Goal: Transaction & Acquisition: Purchase product/service

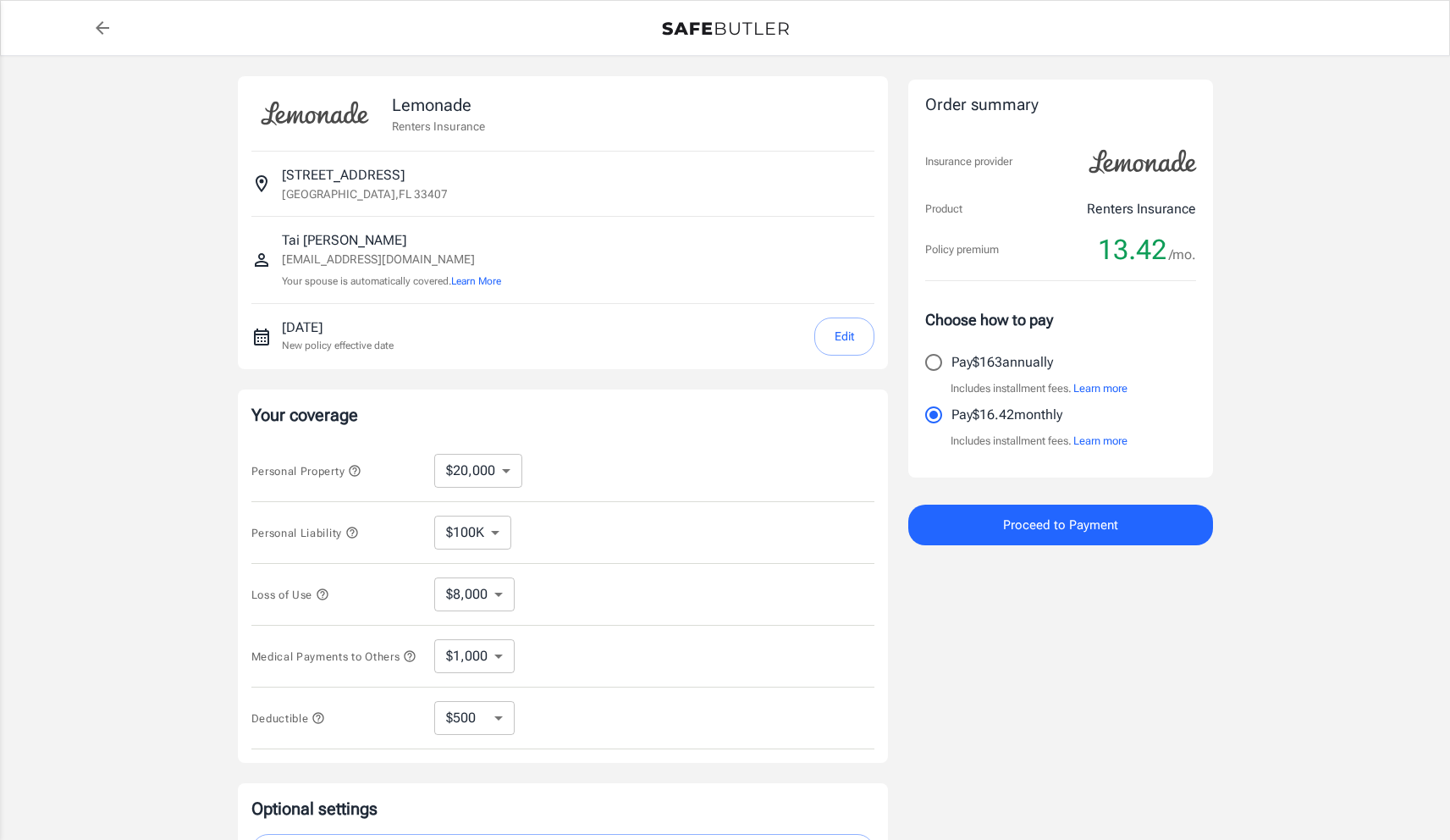
select select "20000"
select select "500"
click at [498, 464] on select "$10,000 $20,000 $30,000 $40,000 $50,000 $100K" at bounding box center [478, 471] width 88 height 34
select select "100000"
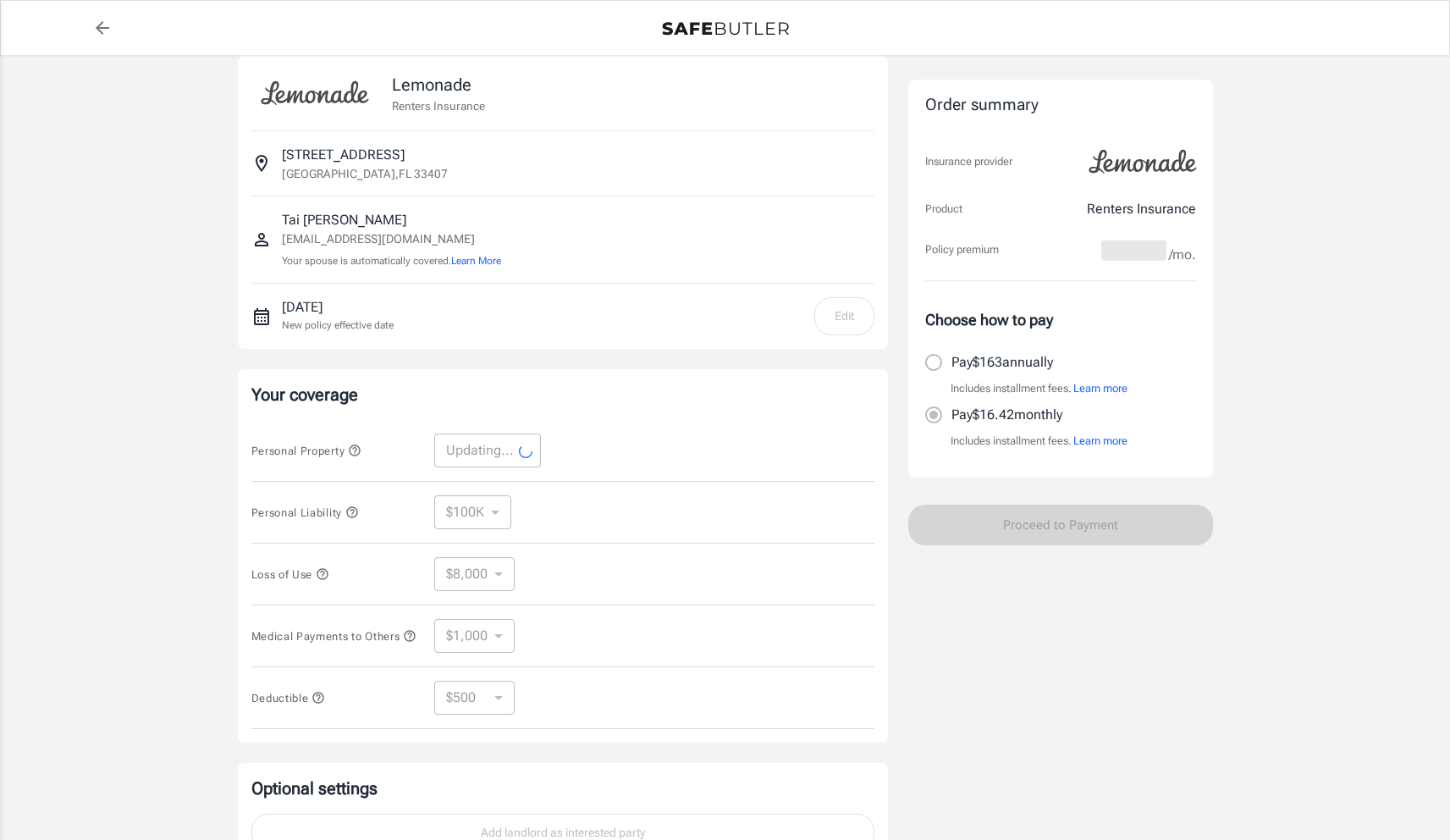
select select "100000"
select select "40000"
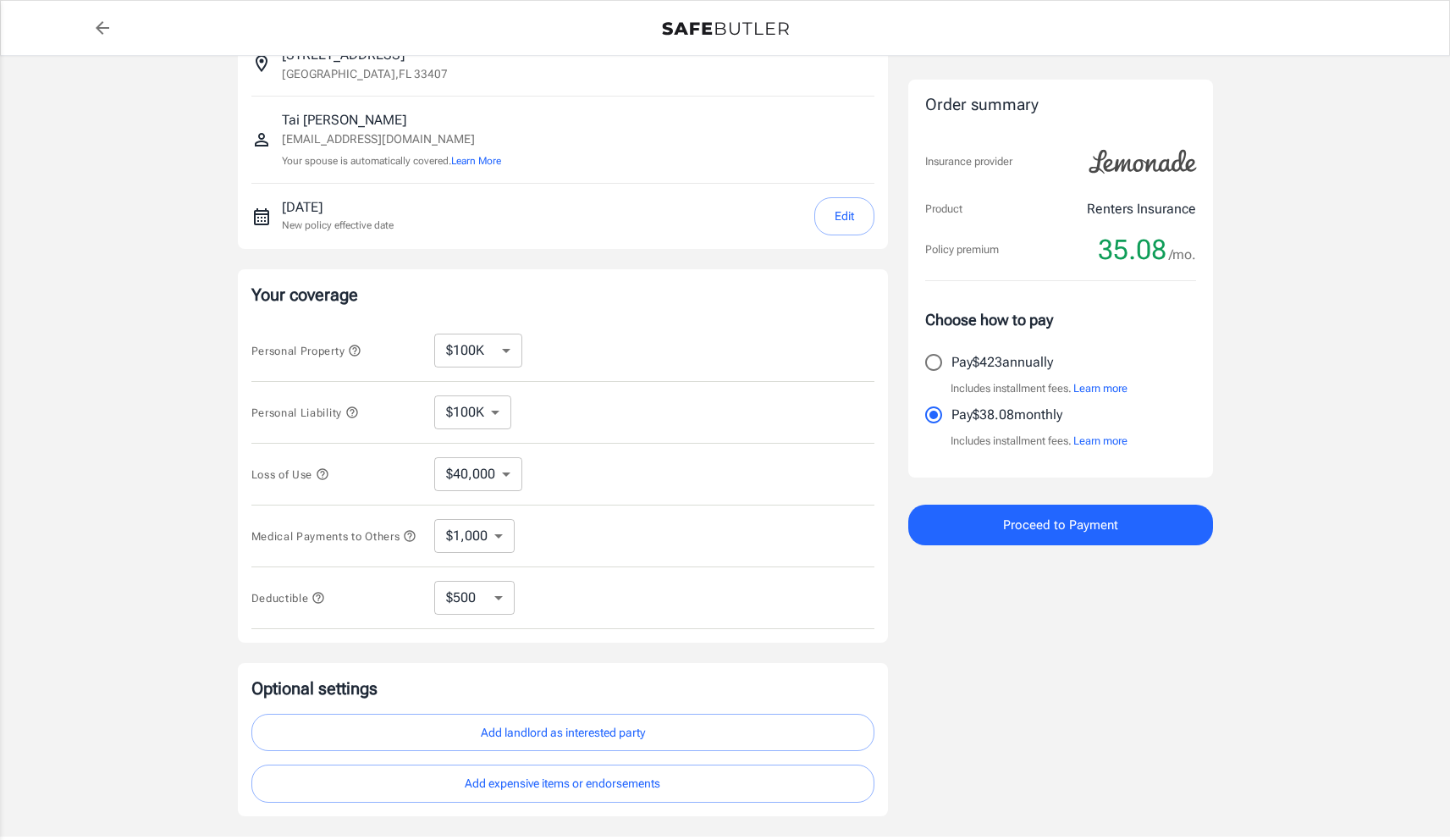
scroll to position [121, 0]
click at [482, 350] on select "$10,000 $20,000 $30,000 $40,000 $50,000 $100K" at bounding box center [478, 350] width 88 height 34
select select "10000"
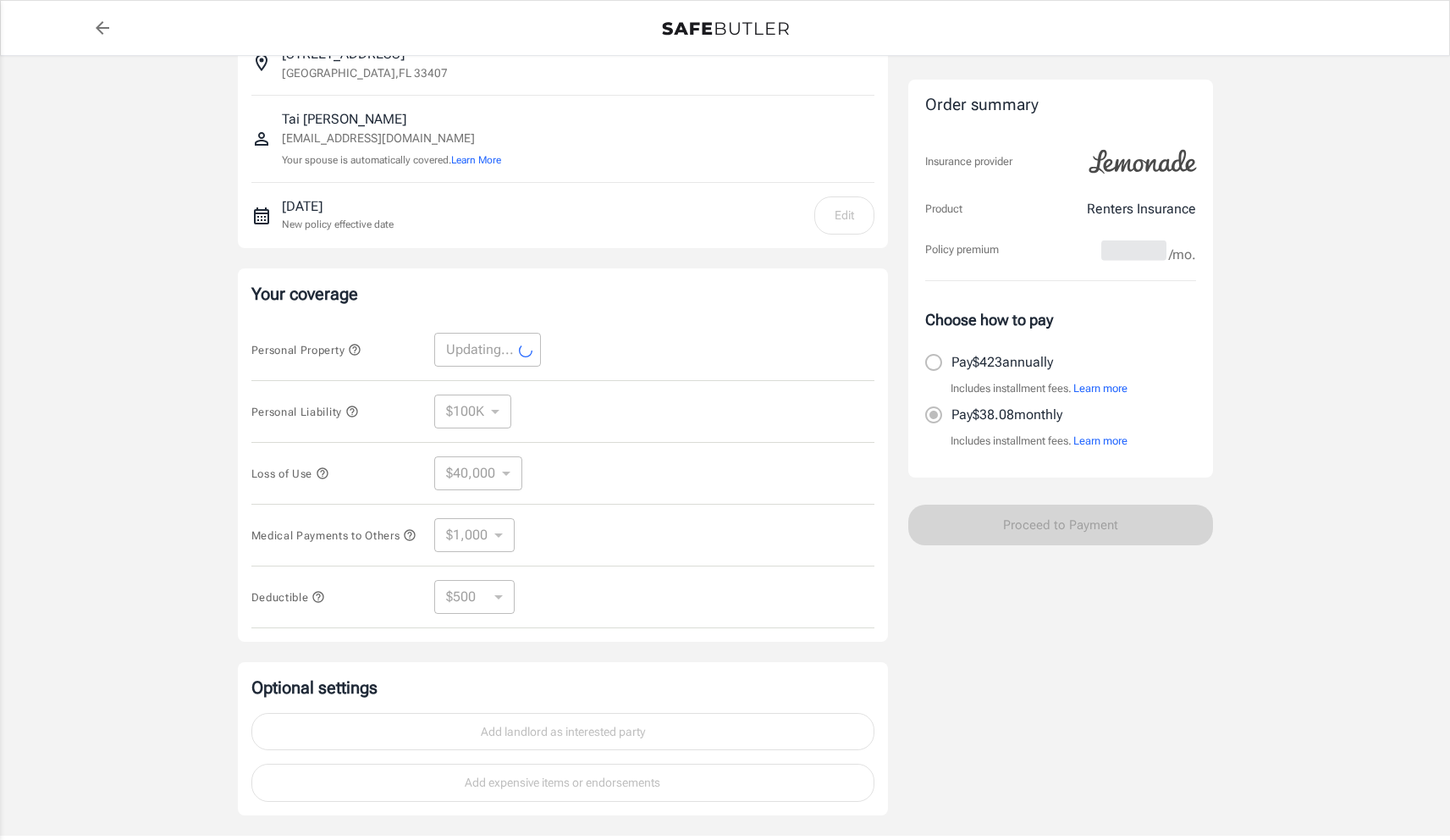
select select "10000"
select select "4000"
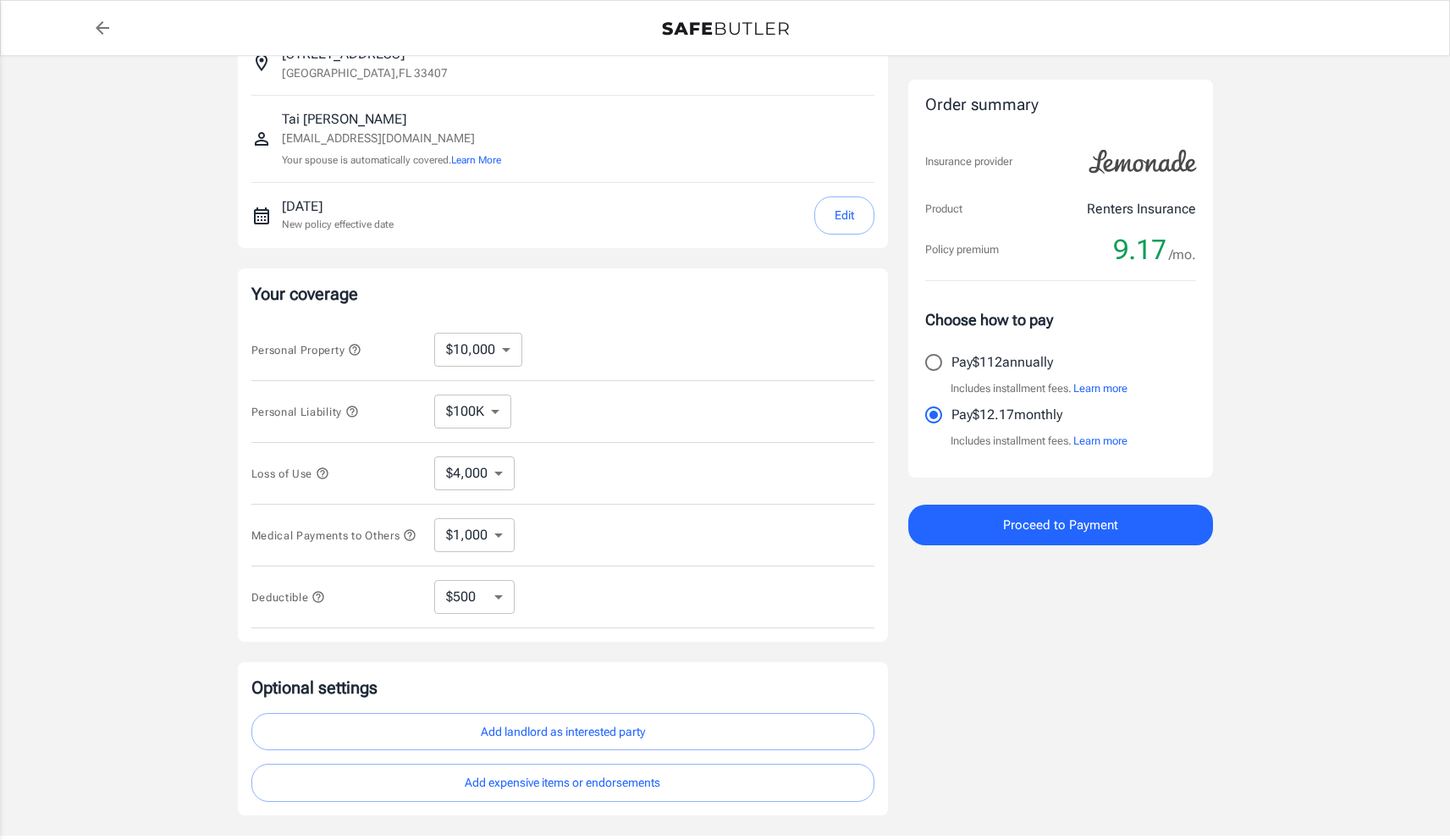
click at [490, 413] on select "$100K $200K $300K $400K $500K" at bounding box center [472, 411] width 77 height 34
click at [512, 611] on select "$250 $500 $1,000" at bounding box center [474, 597] width 80 height 34
select select "1000"
click at [452, 608] on select "$250 $500 $1,000" at bounding box center [474, 597] width 80 height 34
select select "500"
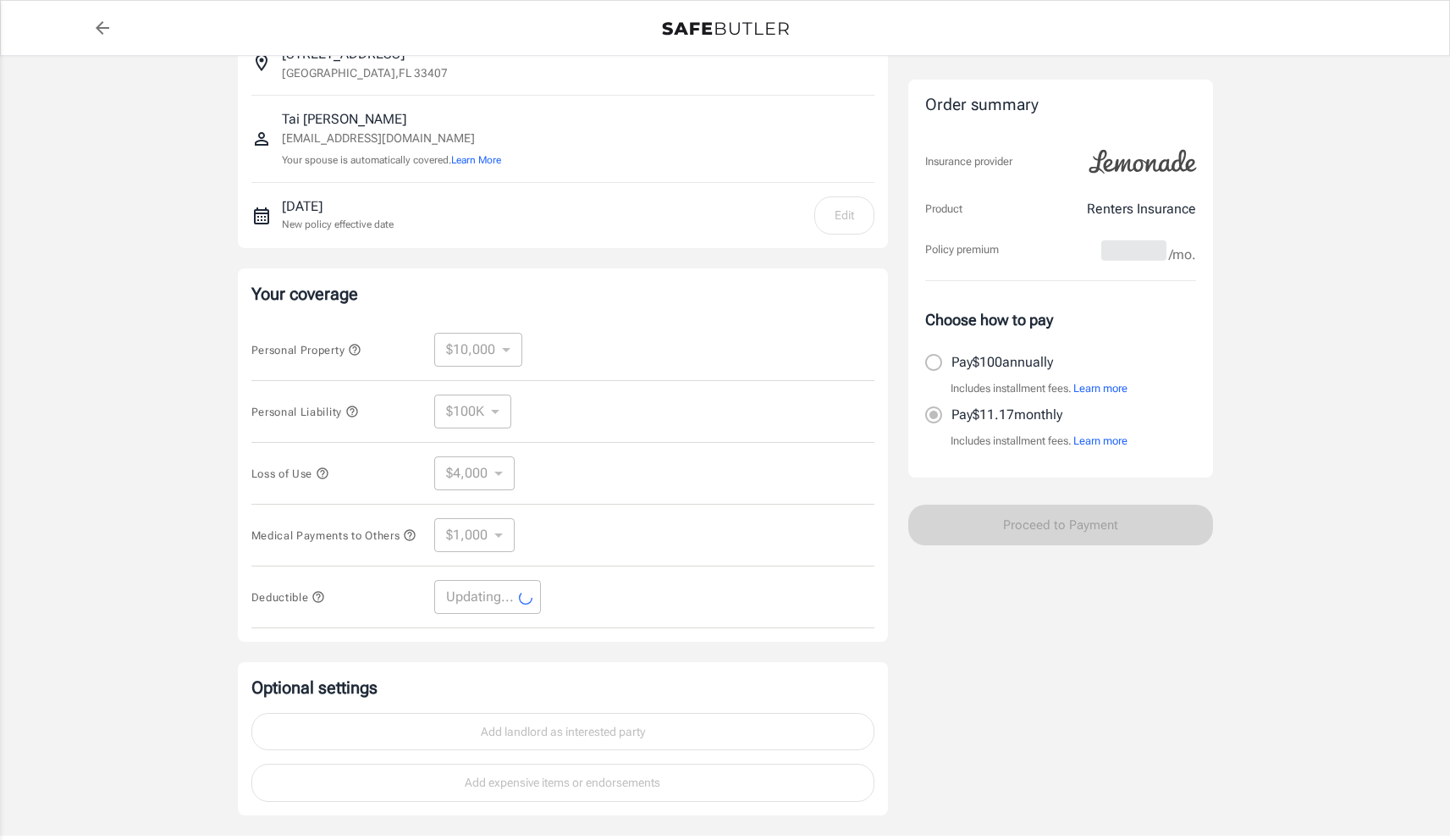
click at [318, 604] on icon "button" at bounding box center [318, 597] width 13 height 13
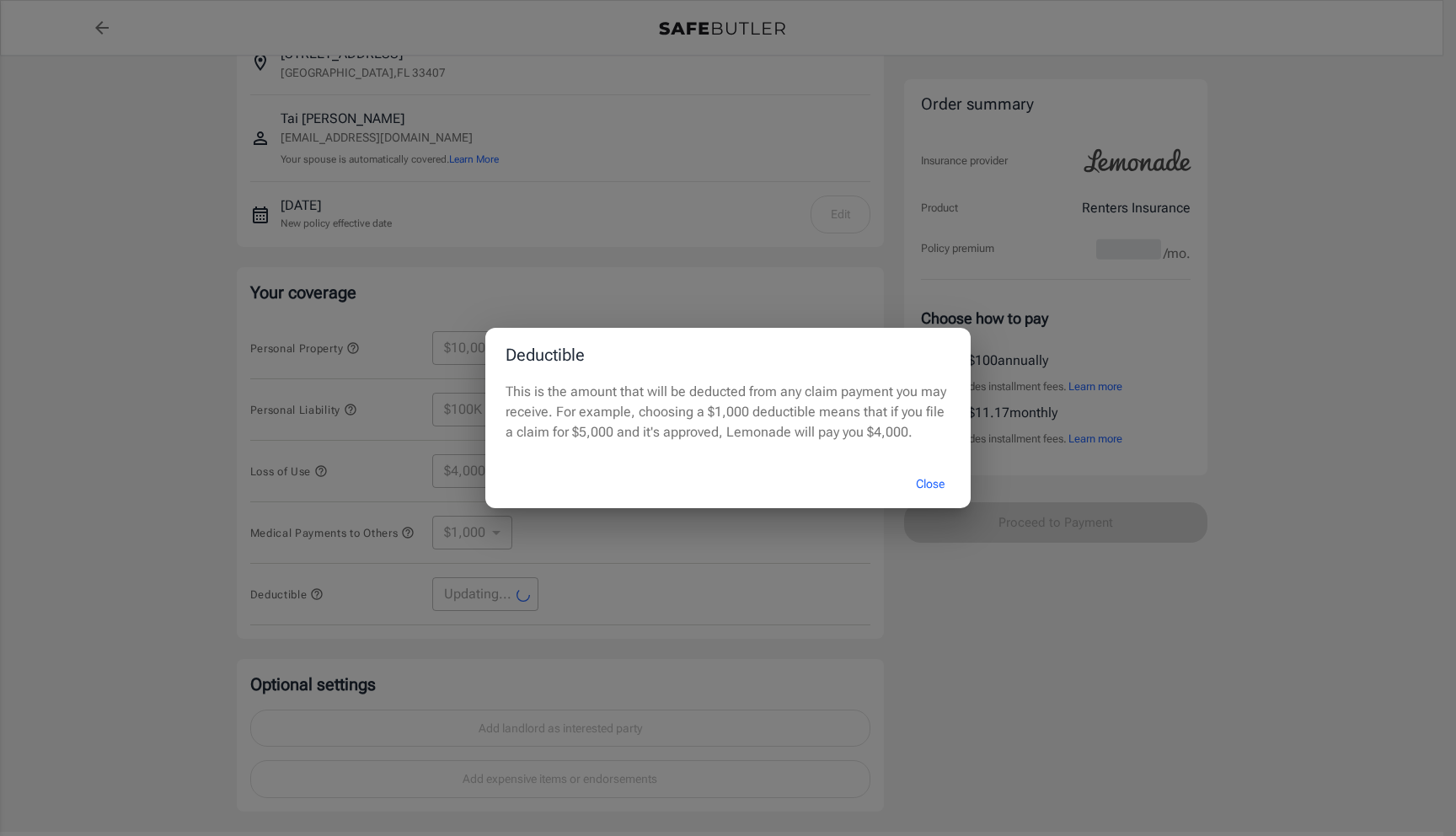
select select "500"
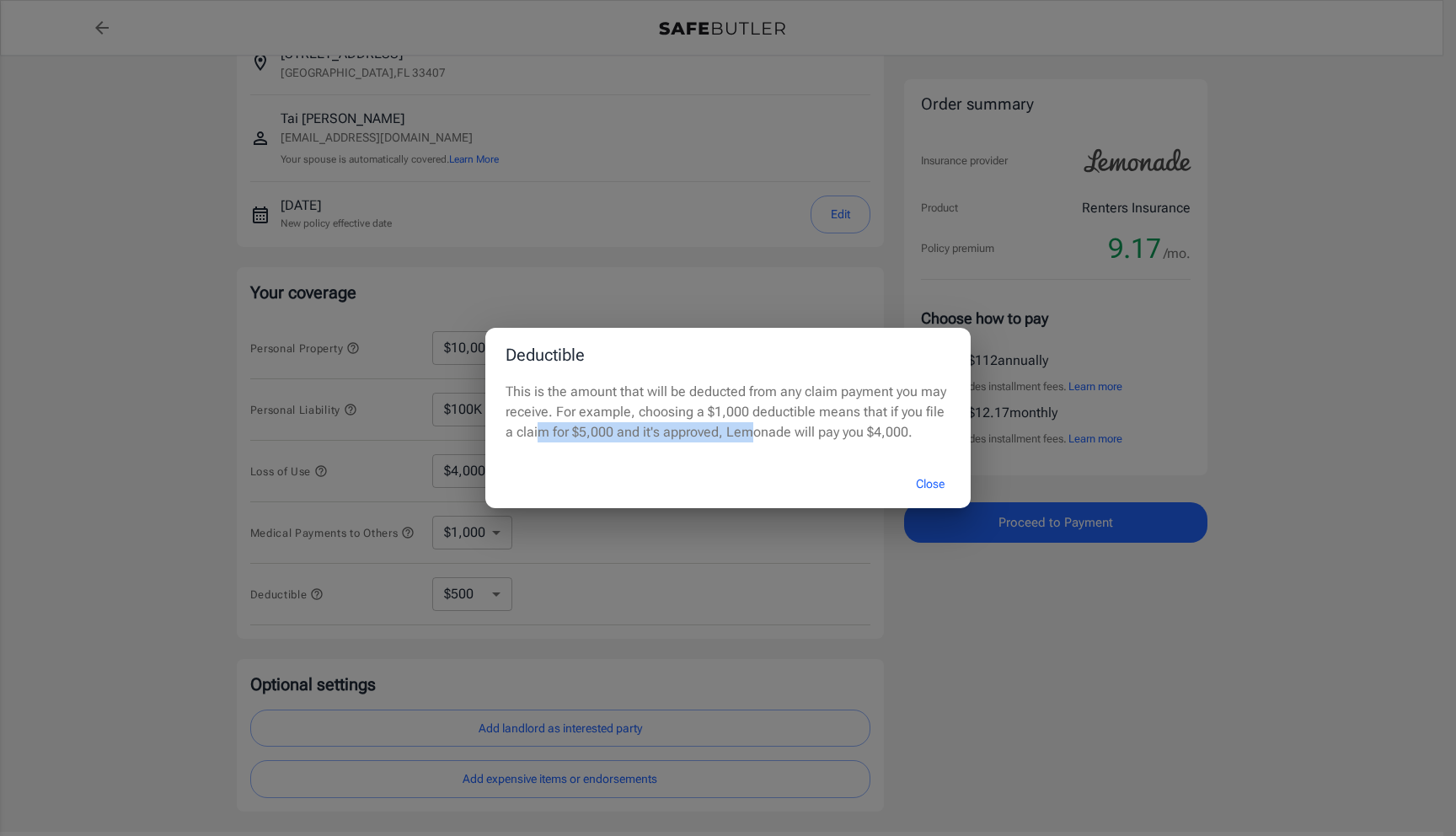
drag, startPoint x: 531, startPoint y: 433, endPoint x: 736, endPoint y: 427, distance: 205.1
click at [736, 427] on p "This is the amount that will be deducted from any claim payment you may receive…" at bounding box center [728, 411] width 445 height 60
click at [864, 426] on p "This is the amount that will be deducted from any claim payment you may receive…" at bounding box center [728, 411] width 445 height 60
click at [918, 478] on button "Close" at bounding box center [930, 484] width 68 height 36
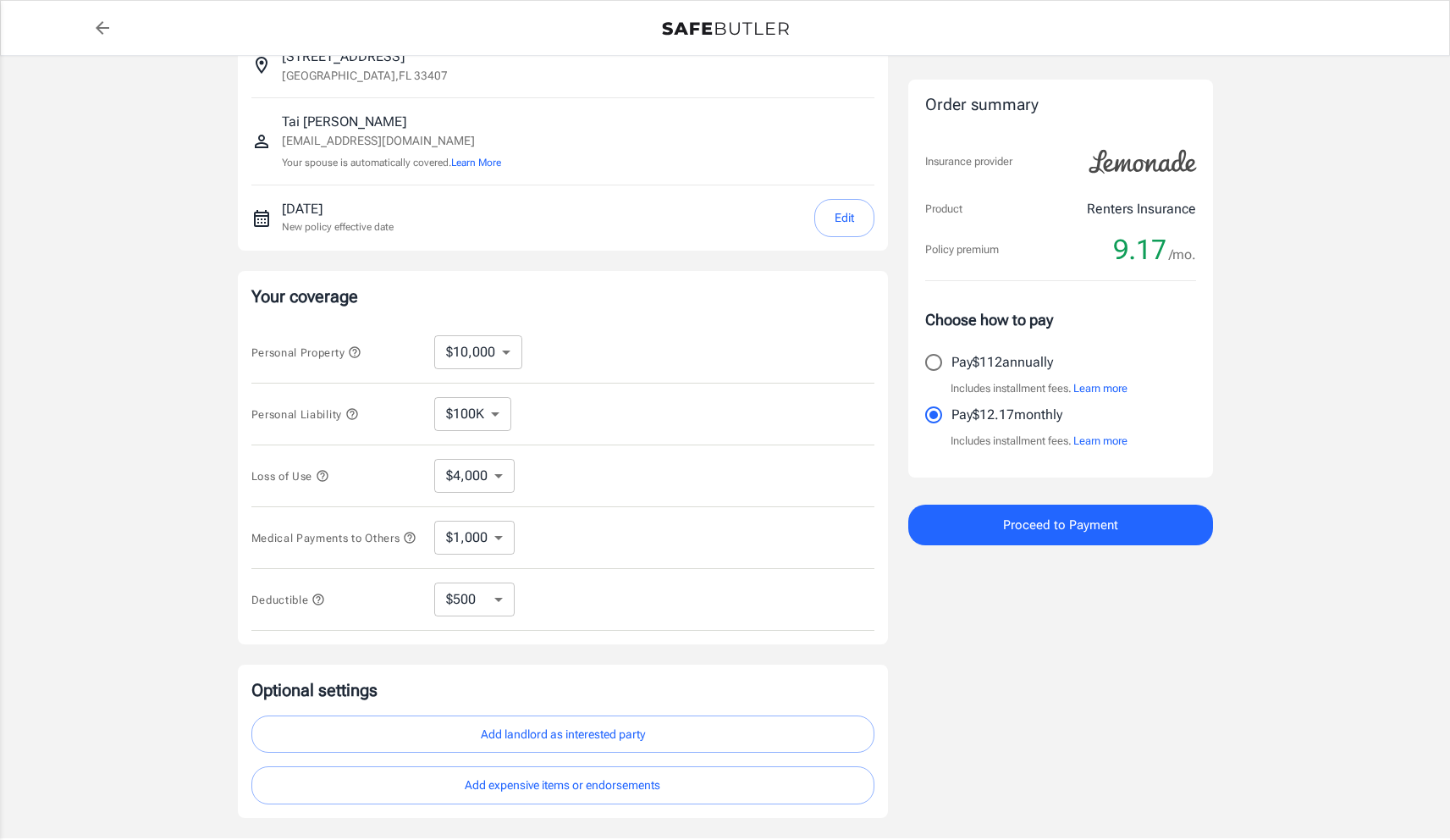
scroll to position [242, 0]
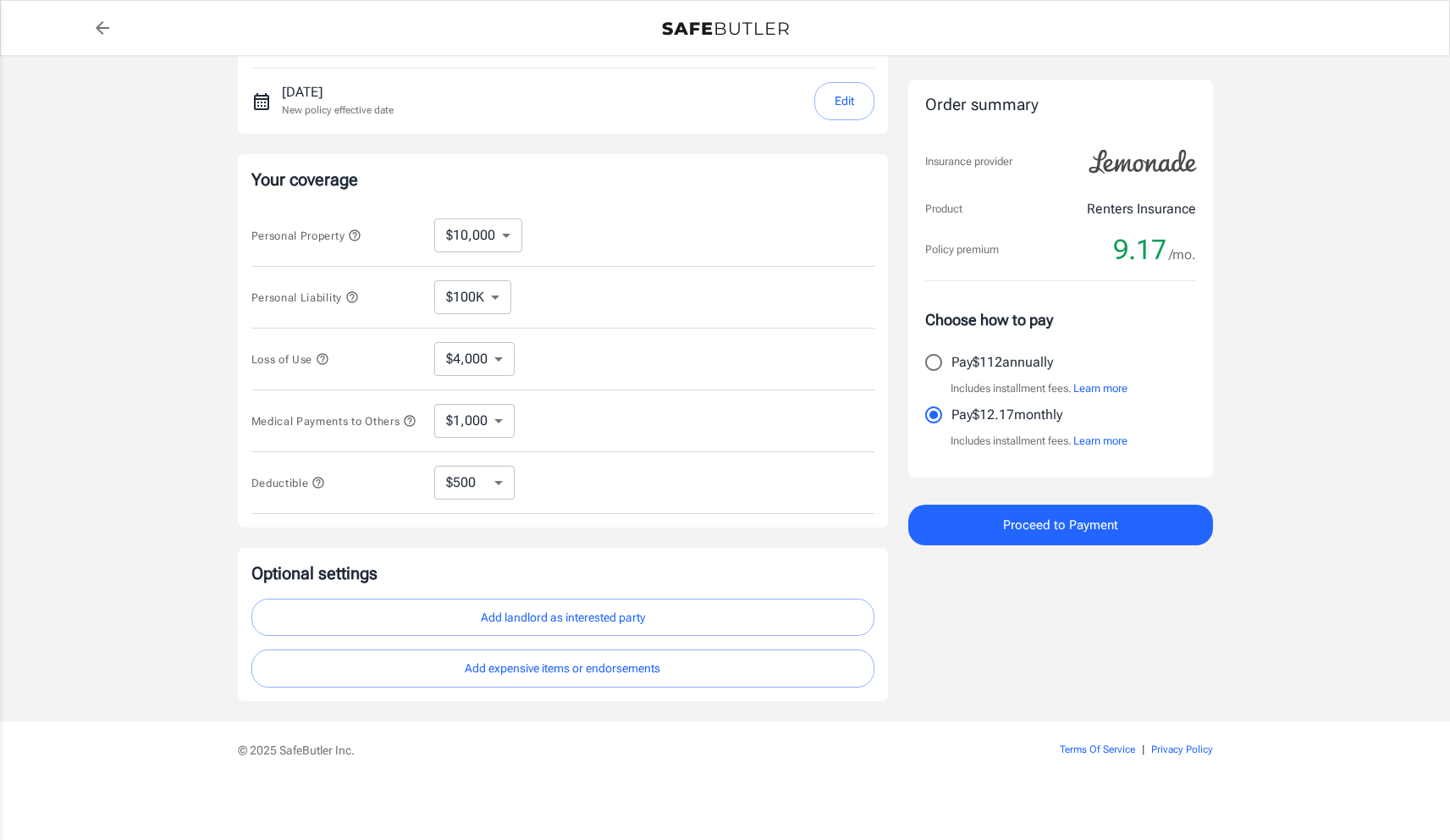
click at [590, 609] on button "Add landlord as interested party" at bounding box center [563, 618] width 623 height 38
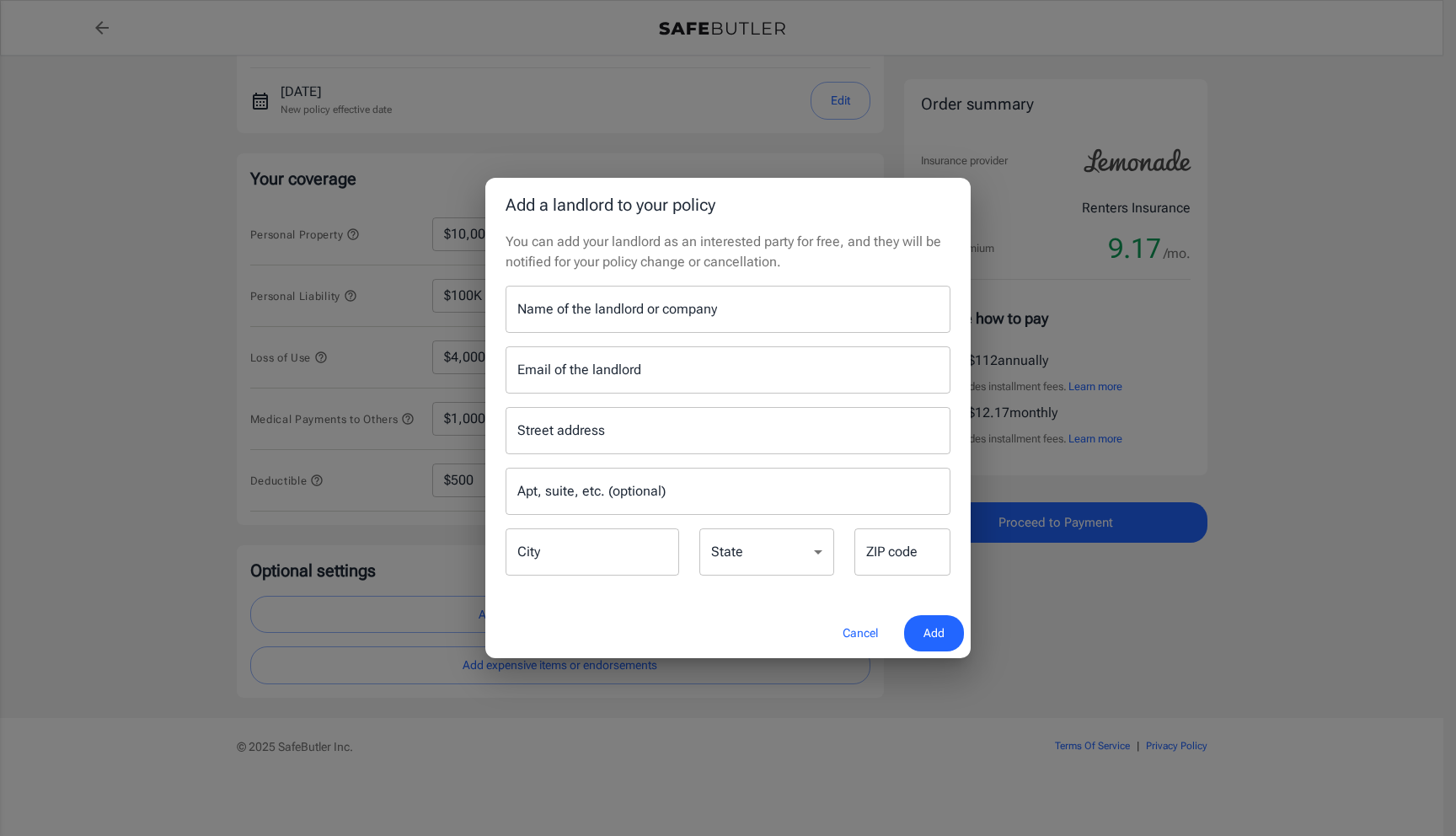
click at [642, 330] on input "Name of the landlord or company" at bounding box center [728, 309] width 445 height 47
click at [628, 411] on div "Street address" at bounding box center [728, 430] width 445 height 47
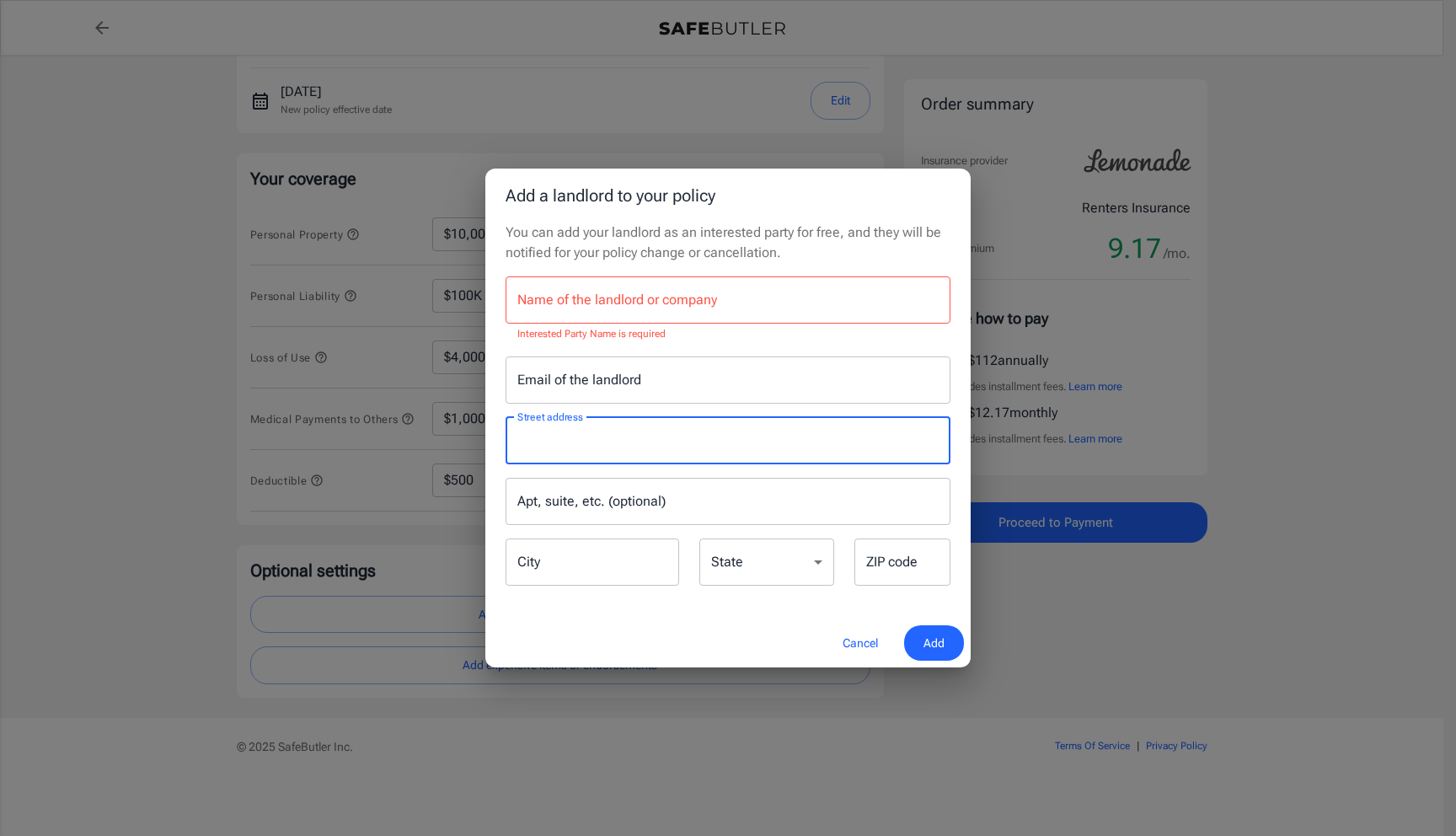
click at [570, 404] on div "Street address Street address Apt, suite, etc. (optional) Apt, suite, etc. (opt…" at bounding box center [728, 496] width 465 height 185
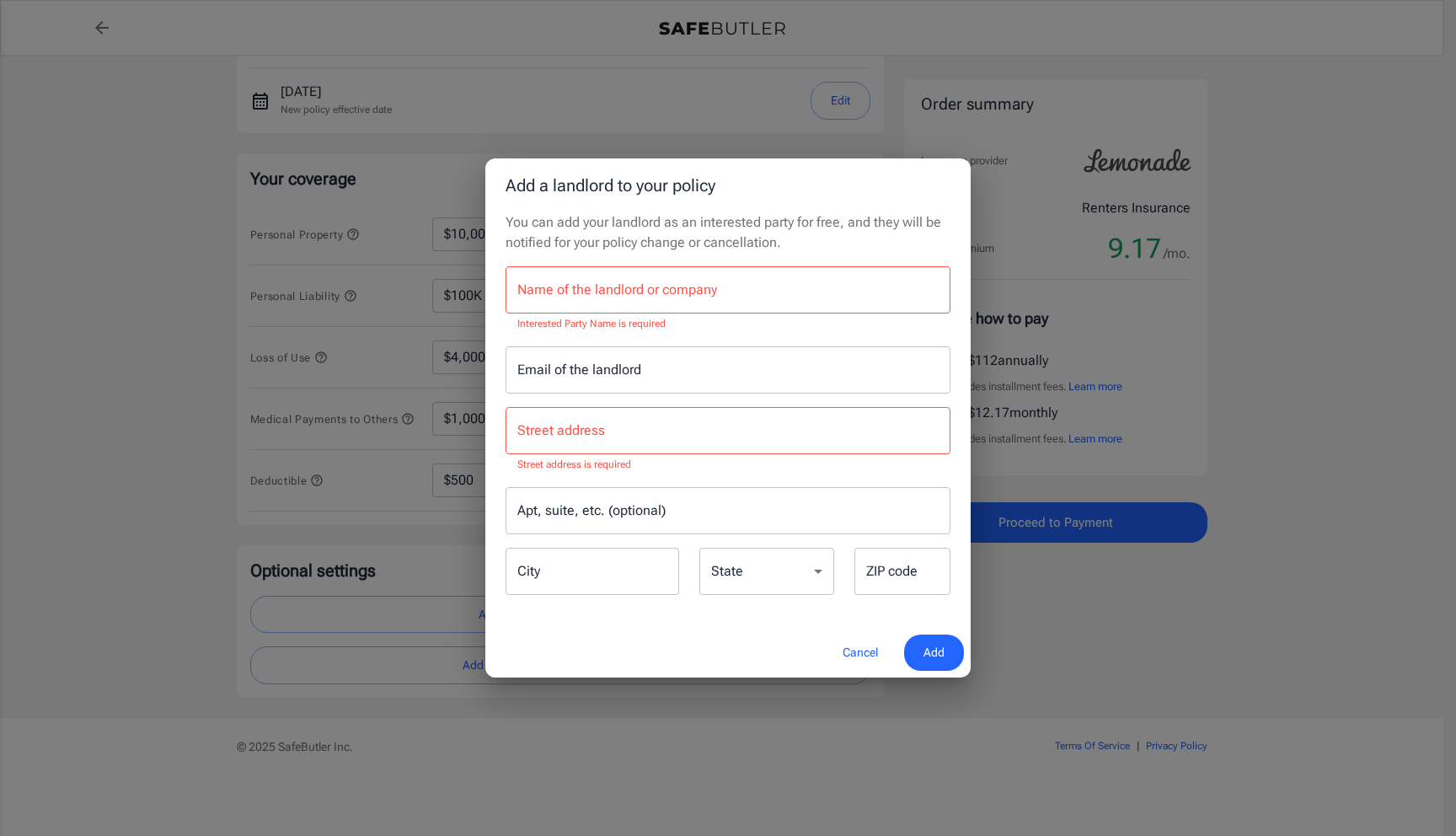
click at [577, 374] on input "Email of the landlord" at bounding box center [728, 370] width 445 height 47
click at [707, 297] on input "Name of the landlord or company" at bounding box center [728, 290] width 445 height 47
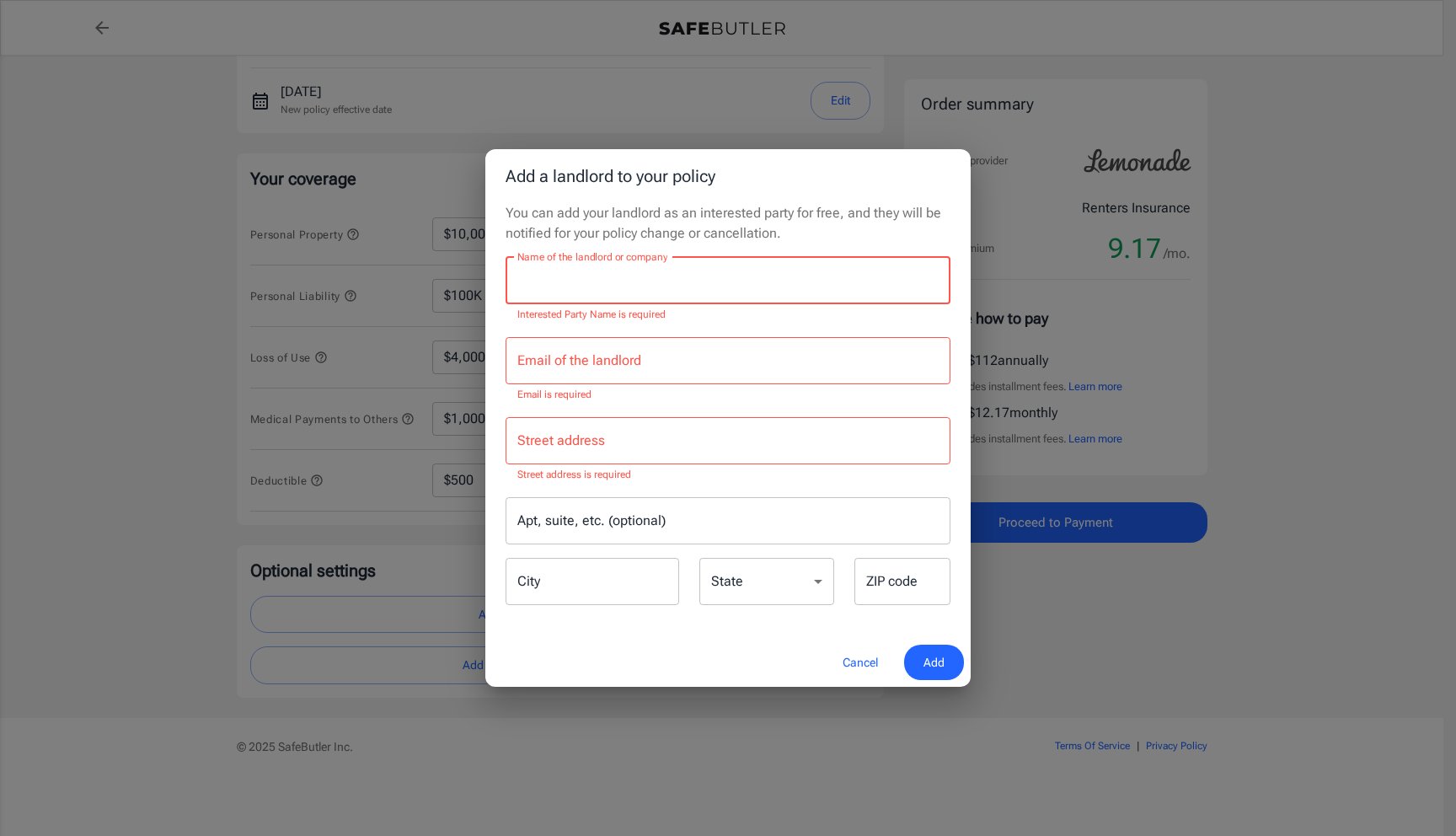
click at [861, 662] on button "Cancel" at bounding box center [860, 663] width 74 height 36
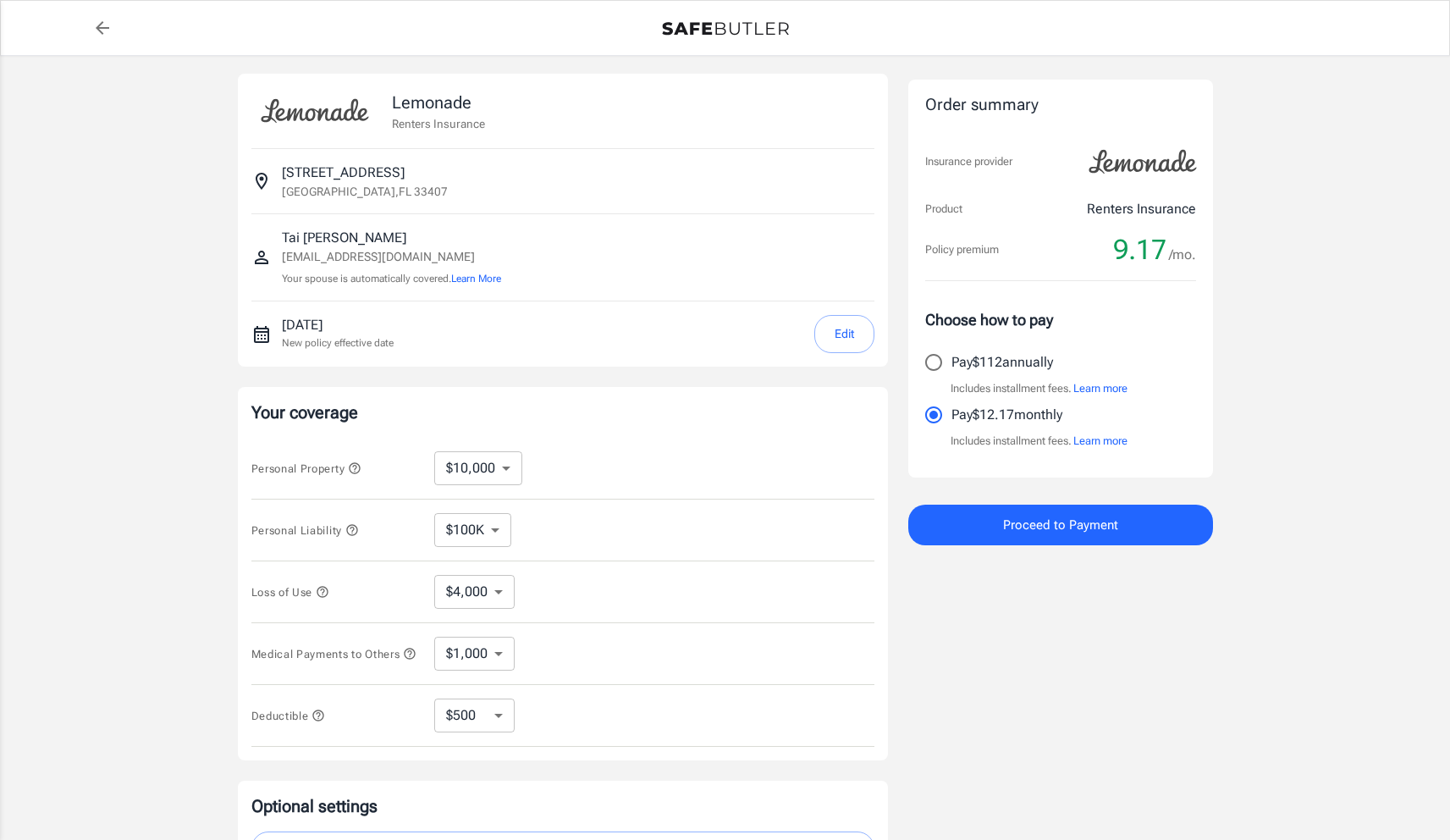
scroll to position [0, 0]
click at [826, 340] on button "Edit" at bounding box center [845, 337] width 61 height 38
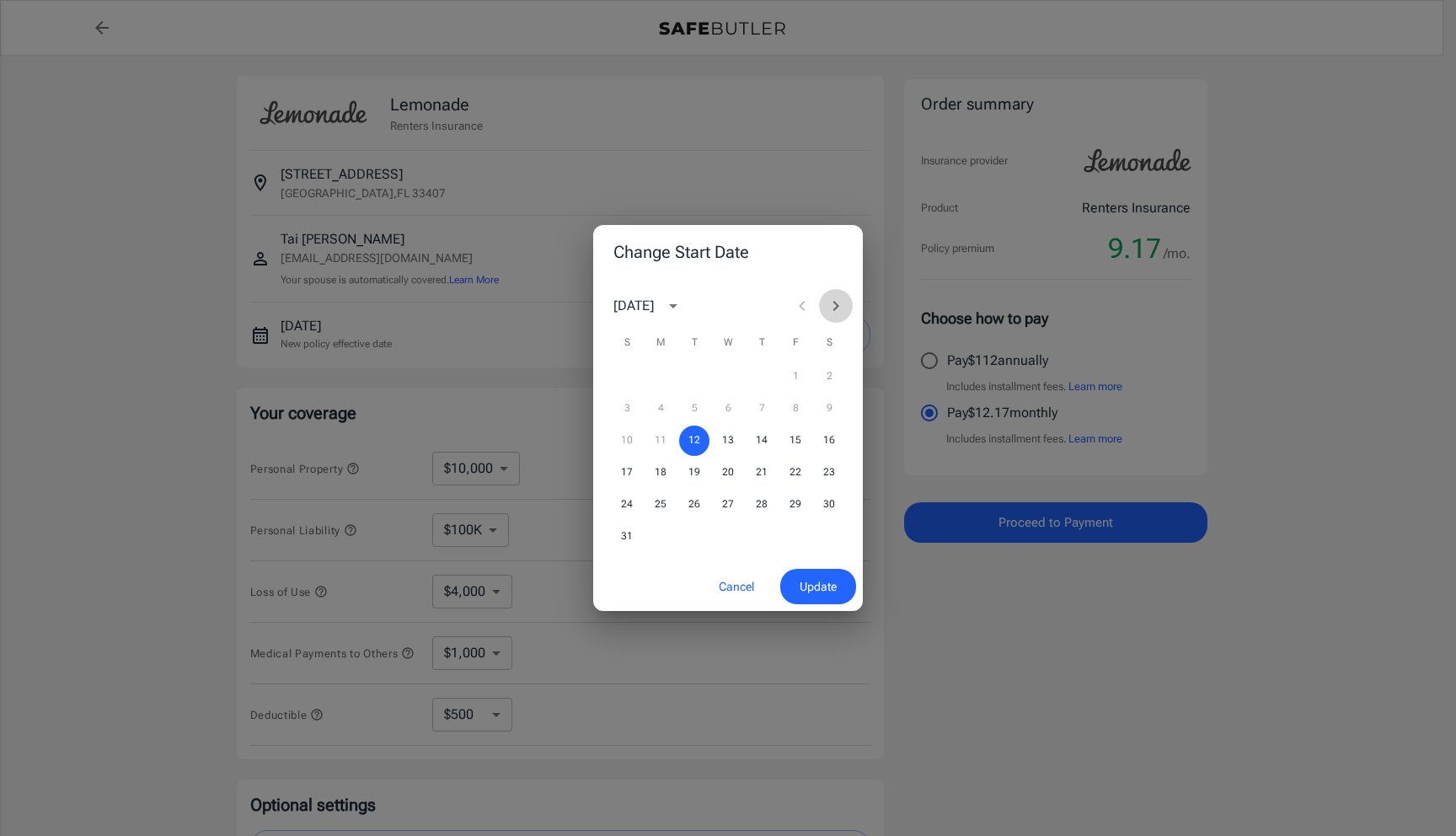
click at [847, 300] on button "Next month" at bounding box center [836, 306] width 34 height 34
click at [821, 471] on button "27" at bounding box center [829, 473] width 30 height 30
click at [828, 597] on button "Update" at bounding box center [818, 587] width 76 height 36
